Goal: Transaction & Acquisition: Purchase product/service

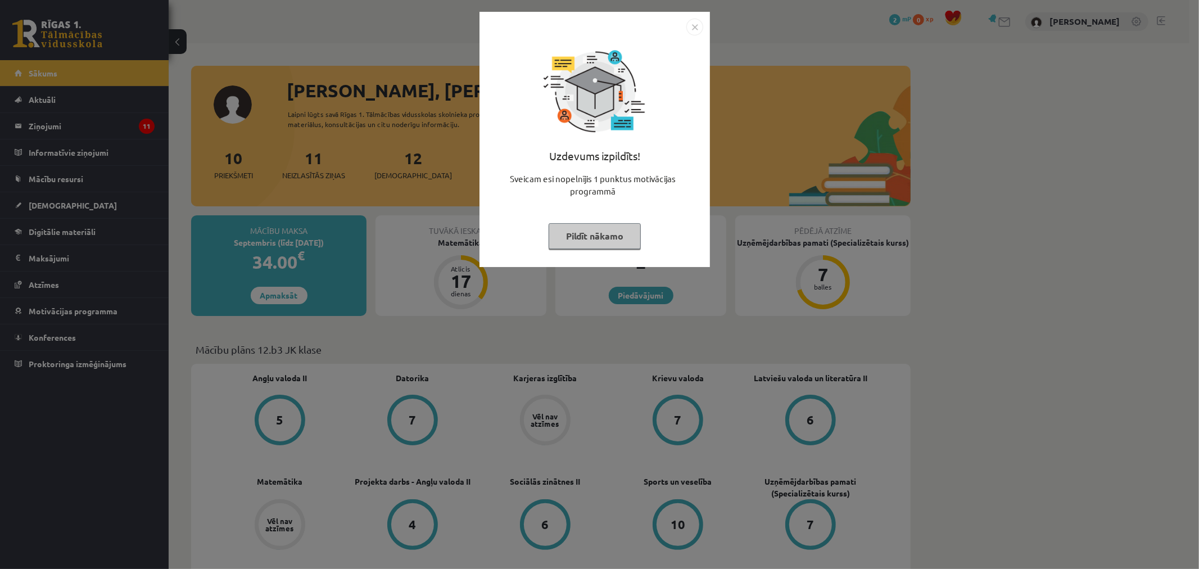
click at [690, 36] on div "Uzdevums izpildīts! Sveicam esi nopelnījis 1 punktus motivācijas programmā Pild…" at bounding box center [594, 147] width 217 height 225
click at [690, 31] on img "Close" at bounding box center [694, 27] width 17 height 17
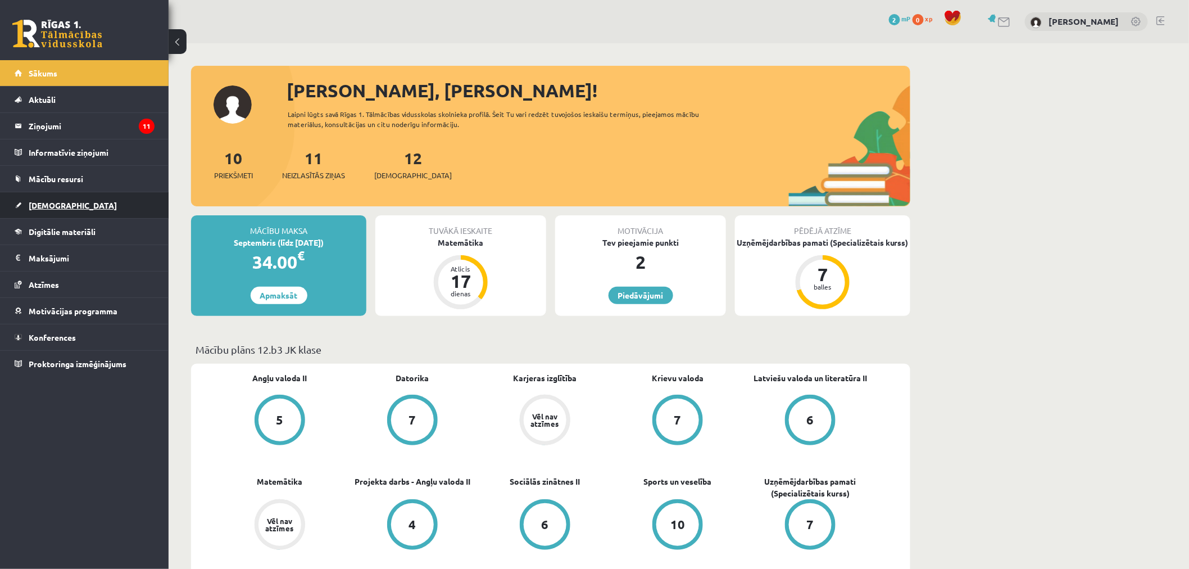
click at [80, 203] on link "[DEMOGRAPHIC_DATA]" at bounding box center [85, 205] width 140 height 26
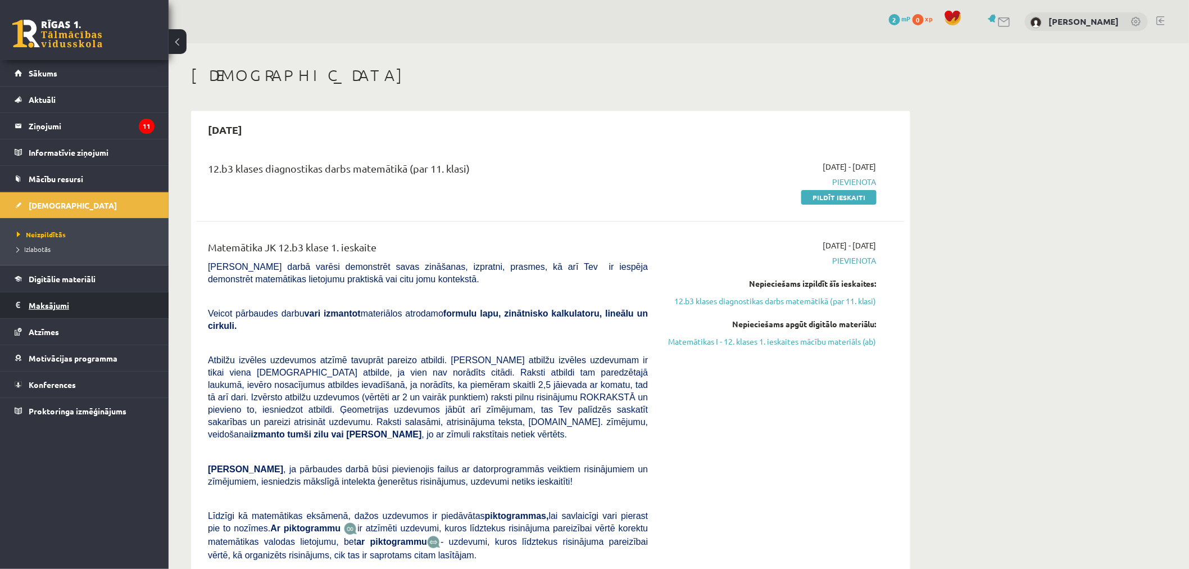
click at [45, 305] on legend "Maksājumi 0" at bounding box center [92, 305] width 126 height 26
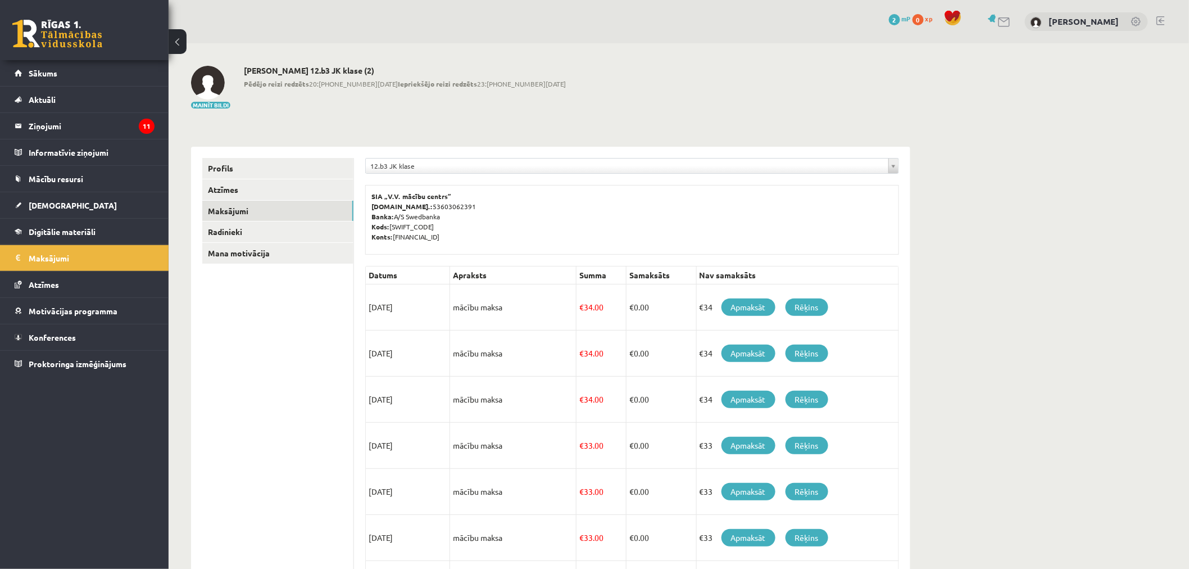
click at [383, 310] on td "15/09/2025" at bounding box center [408, 307] width 84 height 46
click at [750, 307] on link "Apmaksāt" at bounding box center [749, 306] width 54 height 17
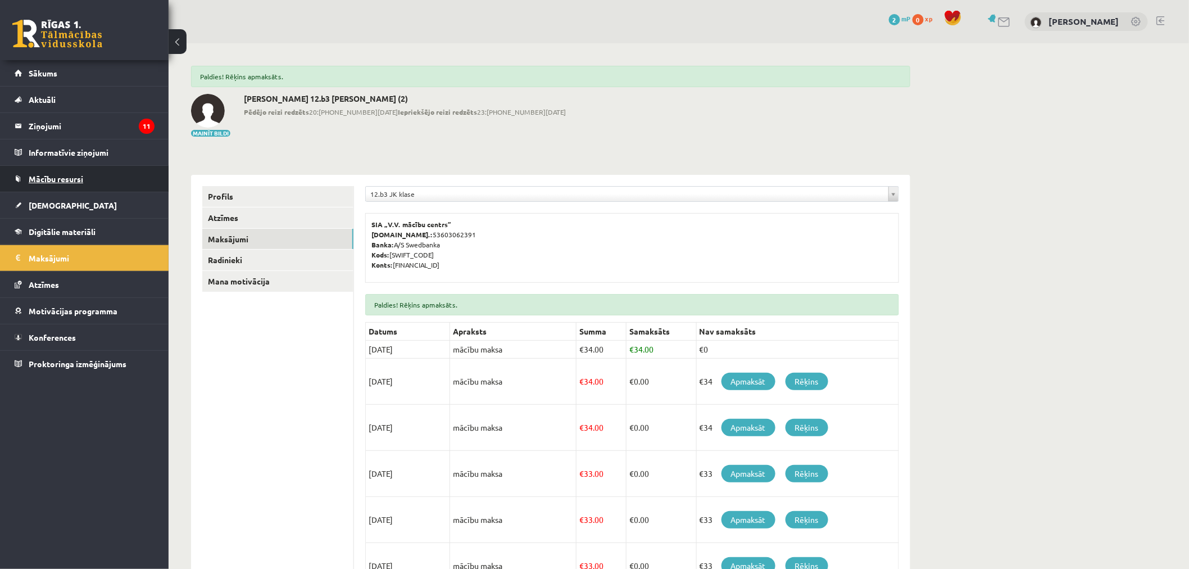
click at [74, 188] on link "Mācību resursi" at bounding box center [85, 179] width 140 height 26
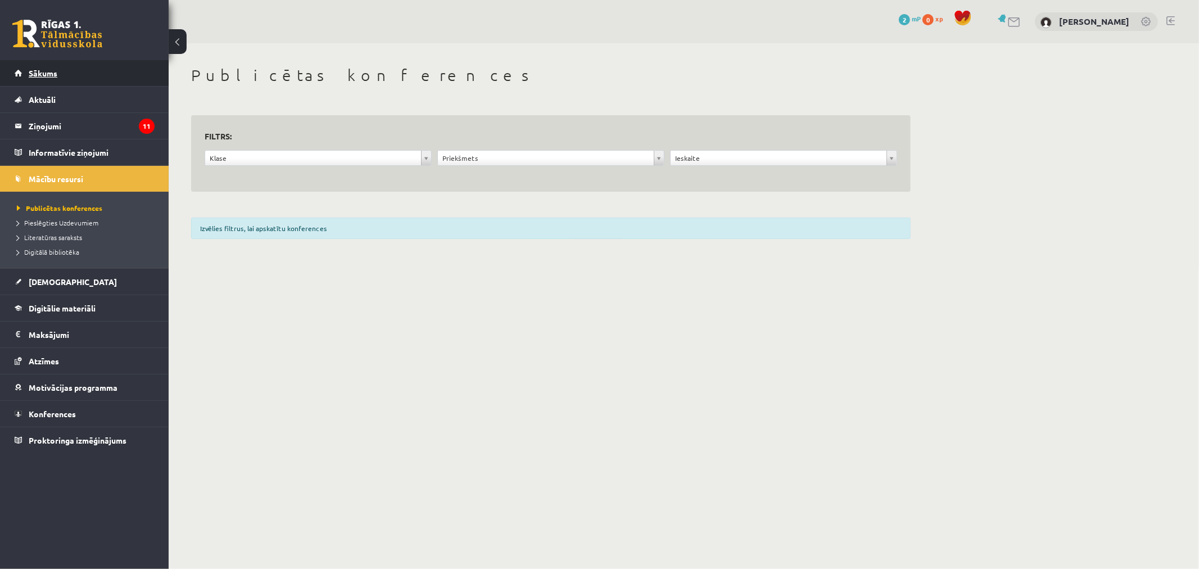
click at [48, 69] on span "Sākums" at bounding box center [43, 73] width 29 height 10
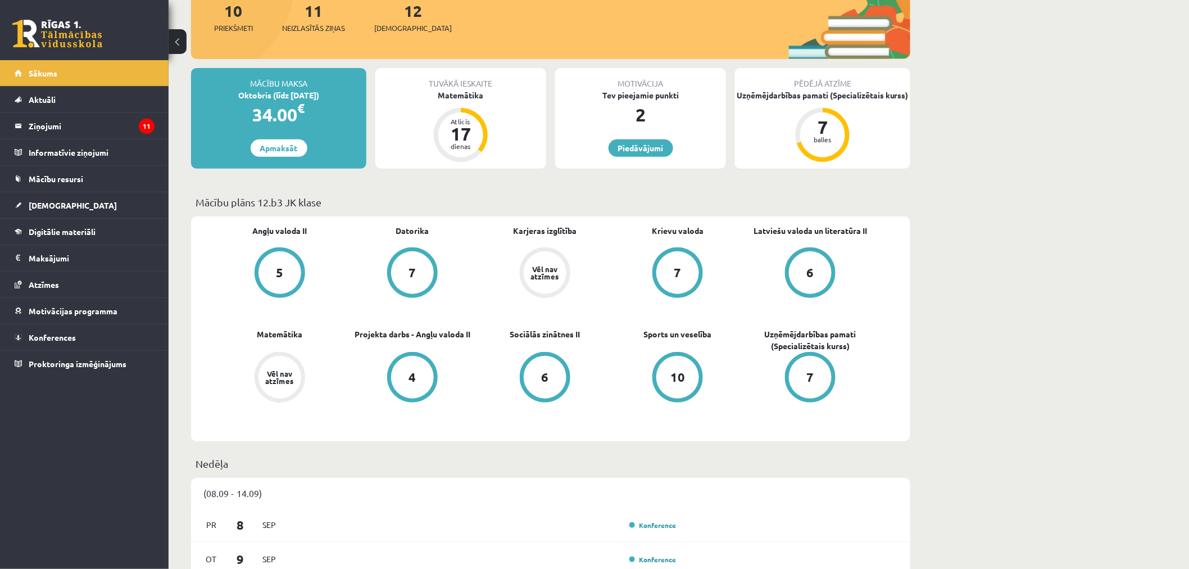
scroll to position [187, 0]
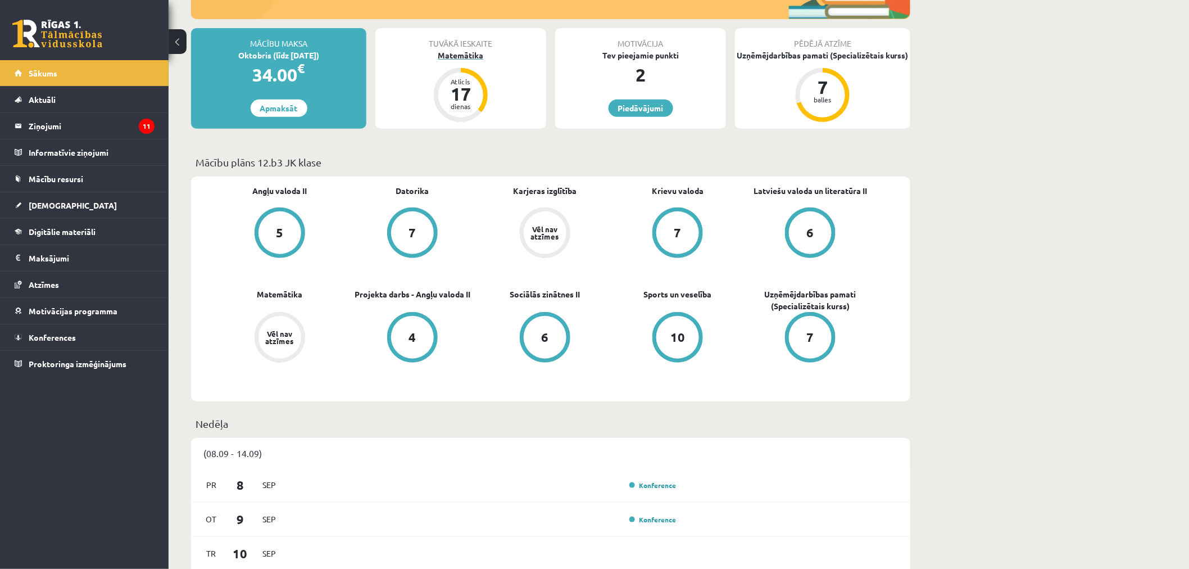
click at [454, 58] on div "Matemātika" at bounding box center [460, 55] width 171 height 12
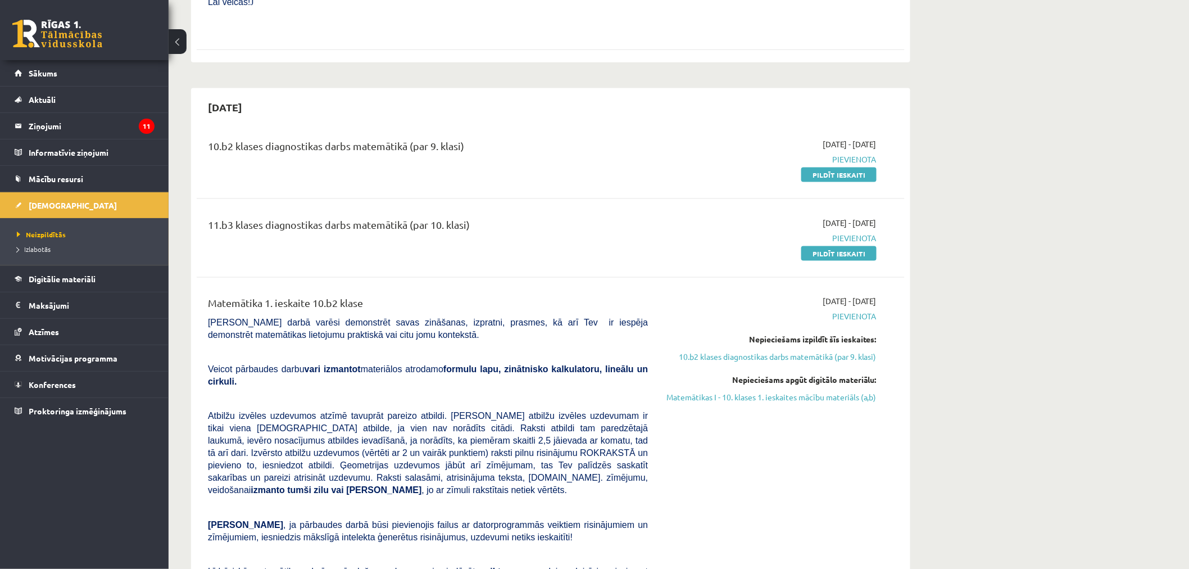
scroll to position [624, 0]
